Goal: Check status

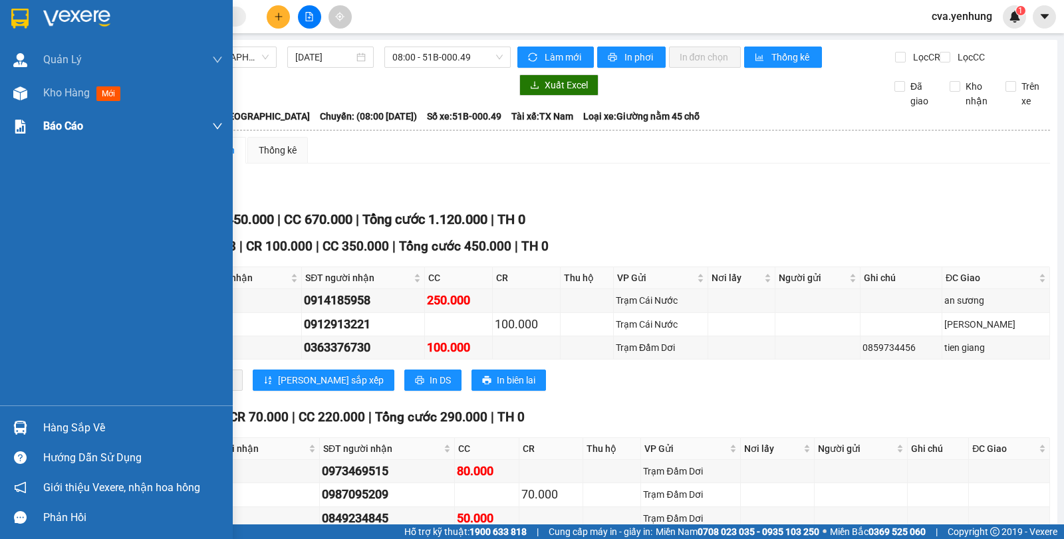
scroll to position [504, 0]
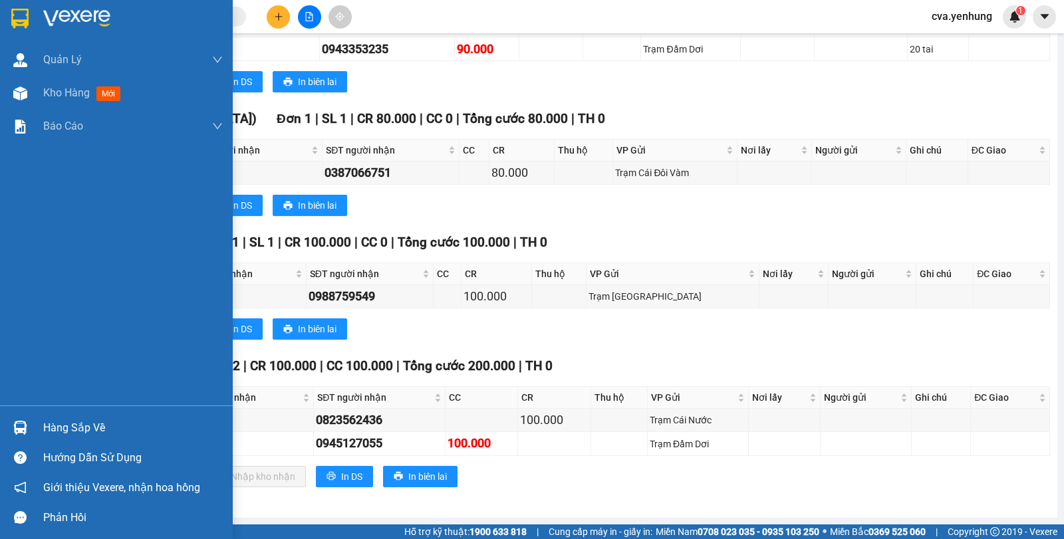
click at [88, 438] on div "Hàng sắp về" at bounding box center [116, 428] width 233 height 30
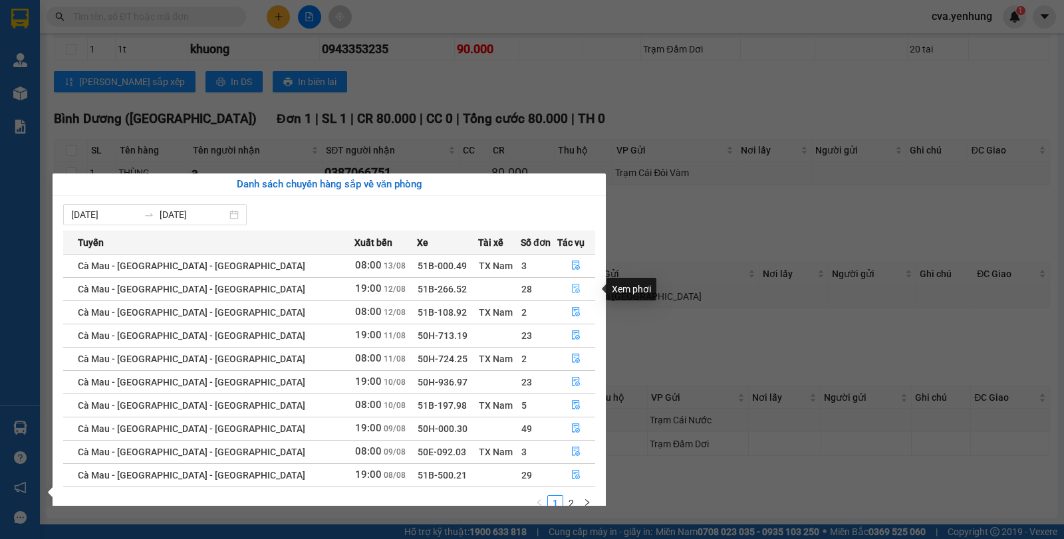
click at [576, 290] on button "button" at bounding box center [576, 289] width 37 height 21
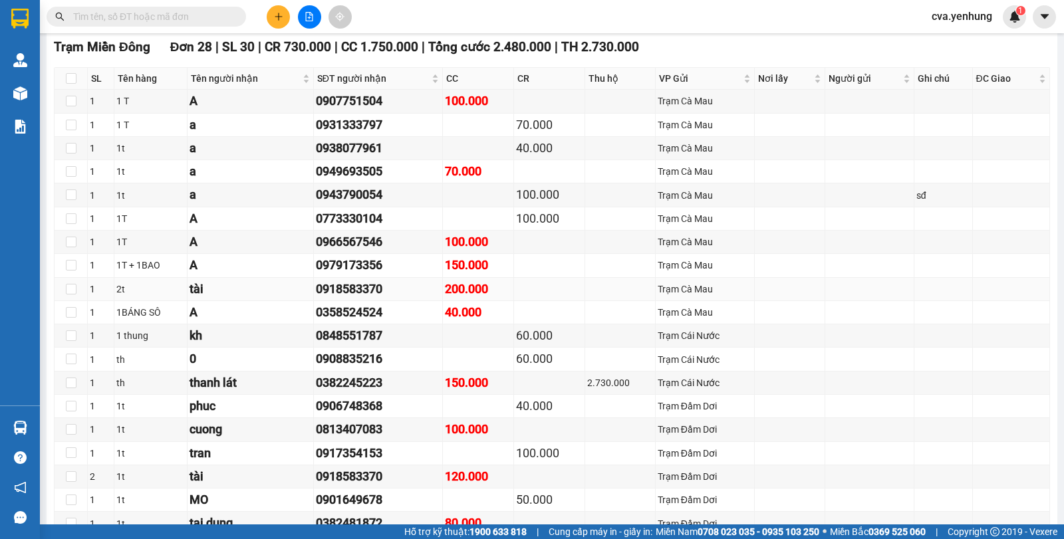
scroll to position [651, 0]
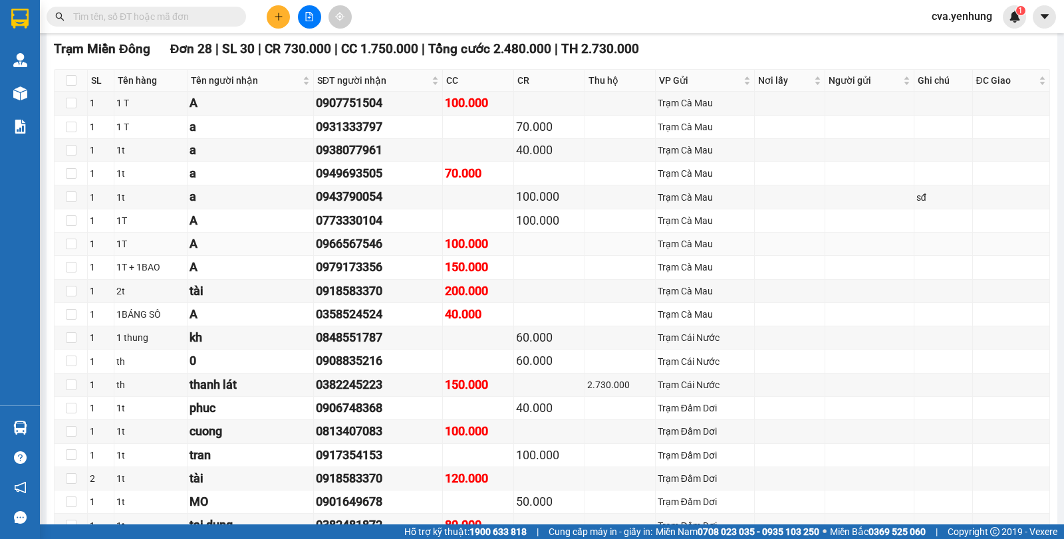
click at [429, 253] on div "0966567546" at bounding box center [378, 244] width 124 height 19
click at [399, 253] on div "0966567546" at bounding box center [378, 244] width 124 height 19
click at [394, 253] on div "0966567546" at bounding box center [378, 244] width 124 height 19
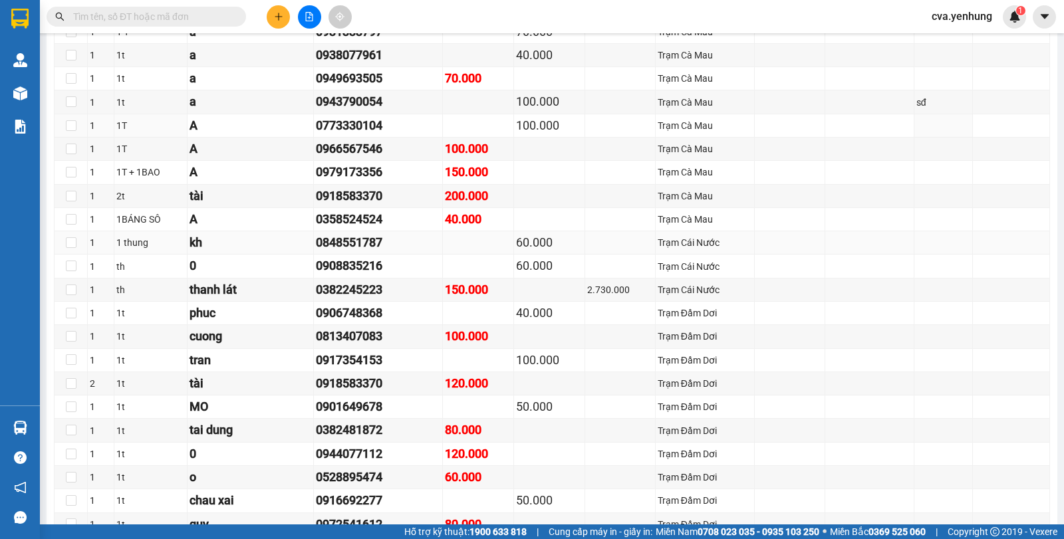
scroll to position [768, 0]
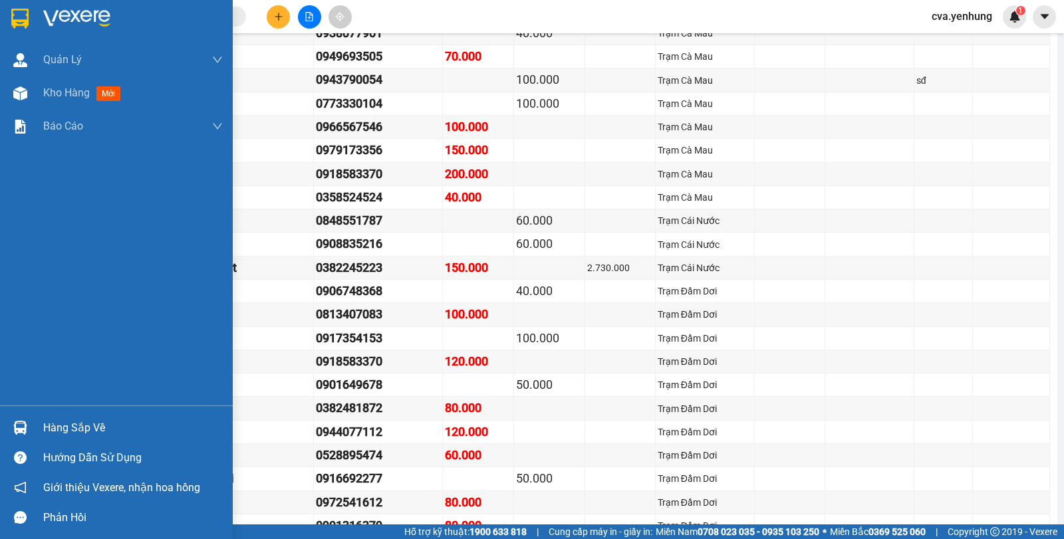
click at [15, 428] on img at bounding box center [20, 428] width 14 height 14
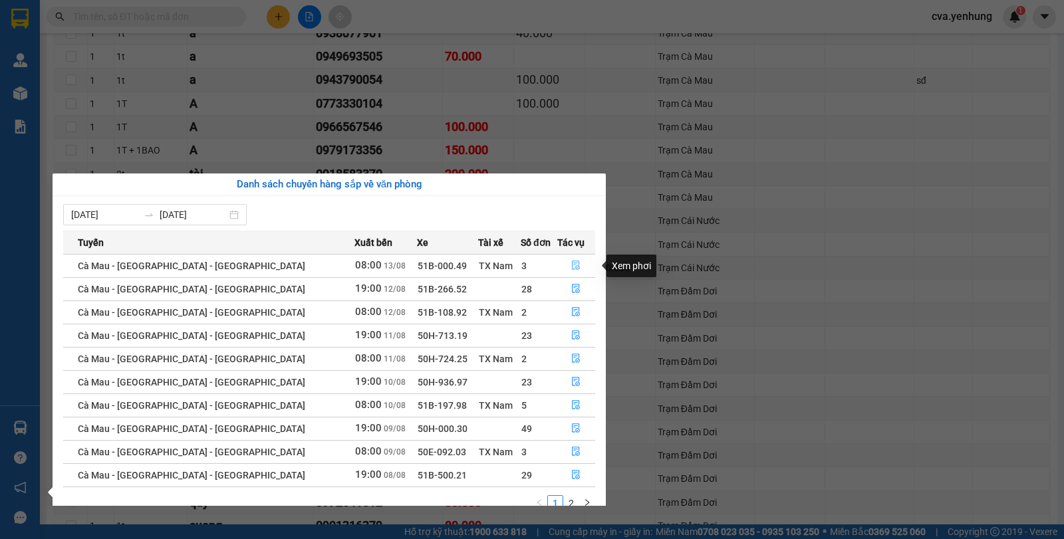
click at [571, 264] on icon "file-done" at bounding box center [575, 265] width 9 height 9
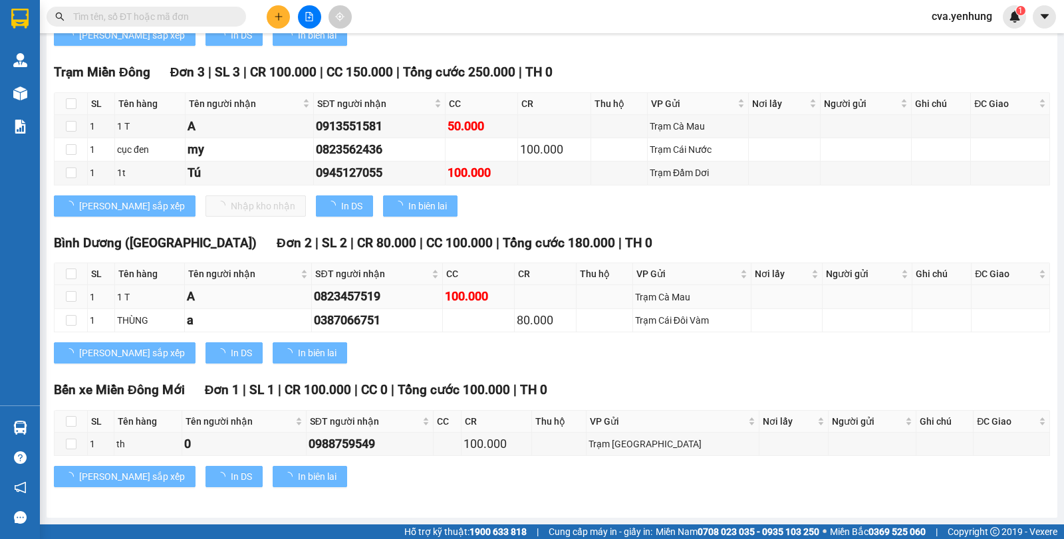
scroll to position [621, 0]
type input "[DATE]"
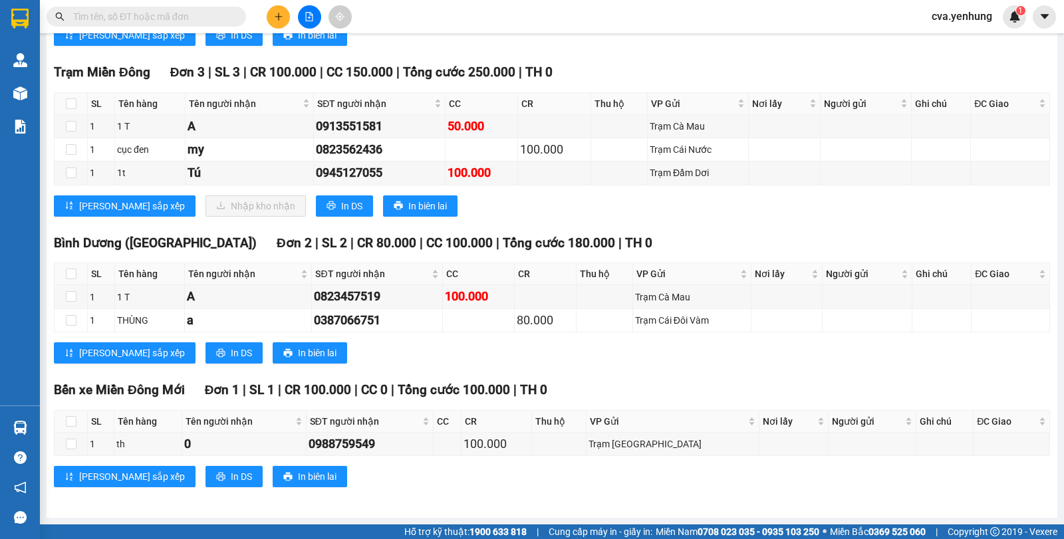
click at [450, 191] on div "Trạm [GEOGRAPHIC_DATA] 3 | SL 3 | CR 100.000 | CC 150.000 | Tổng cước 250.000 |…" at bounding box center [552, 144] width 996 height 164
